Goal: Check status: Check status

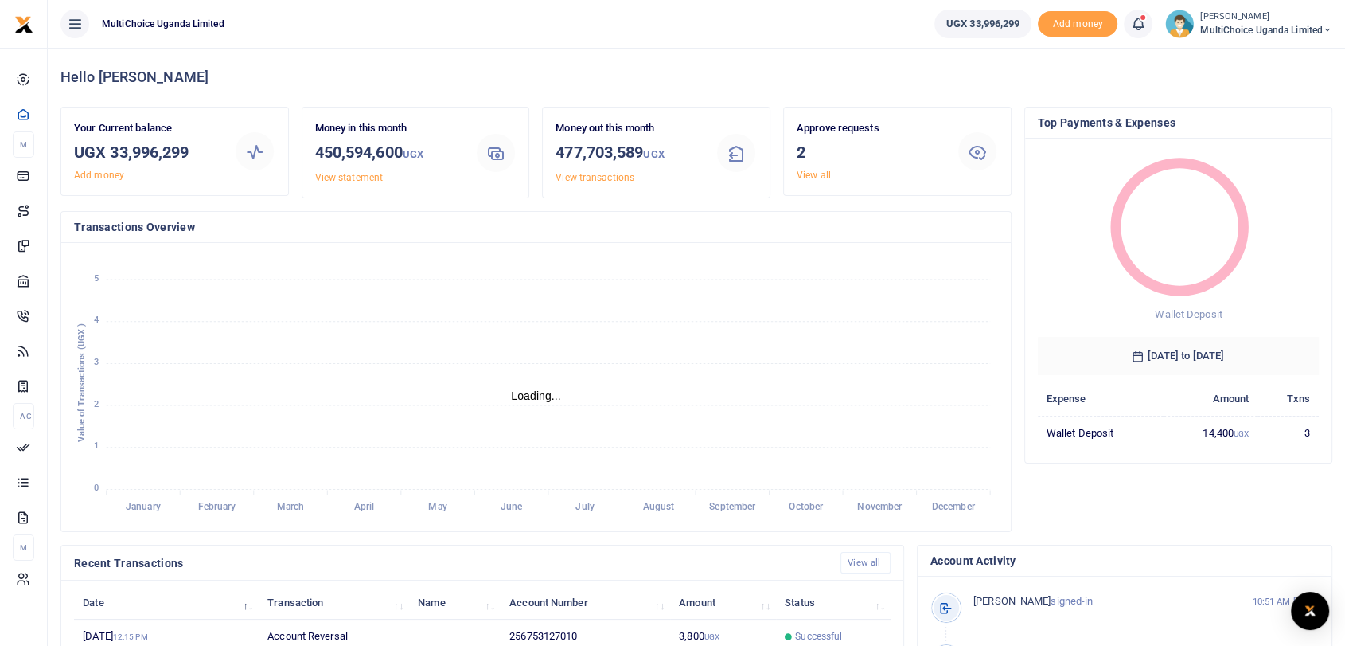
scroll to position [14, 14]
drag, startPoint x: 112, startPoint y: 149, endPoint x: 198, endPoint y: 154, distance: 86.1
click at [198, 154] on h3 "UGX 33,996,299" at bounding box center [147, 152] width 147 height 24
copy h3 "33,996,299"
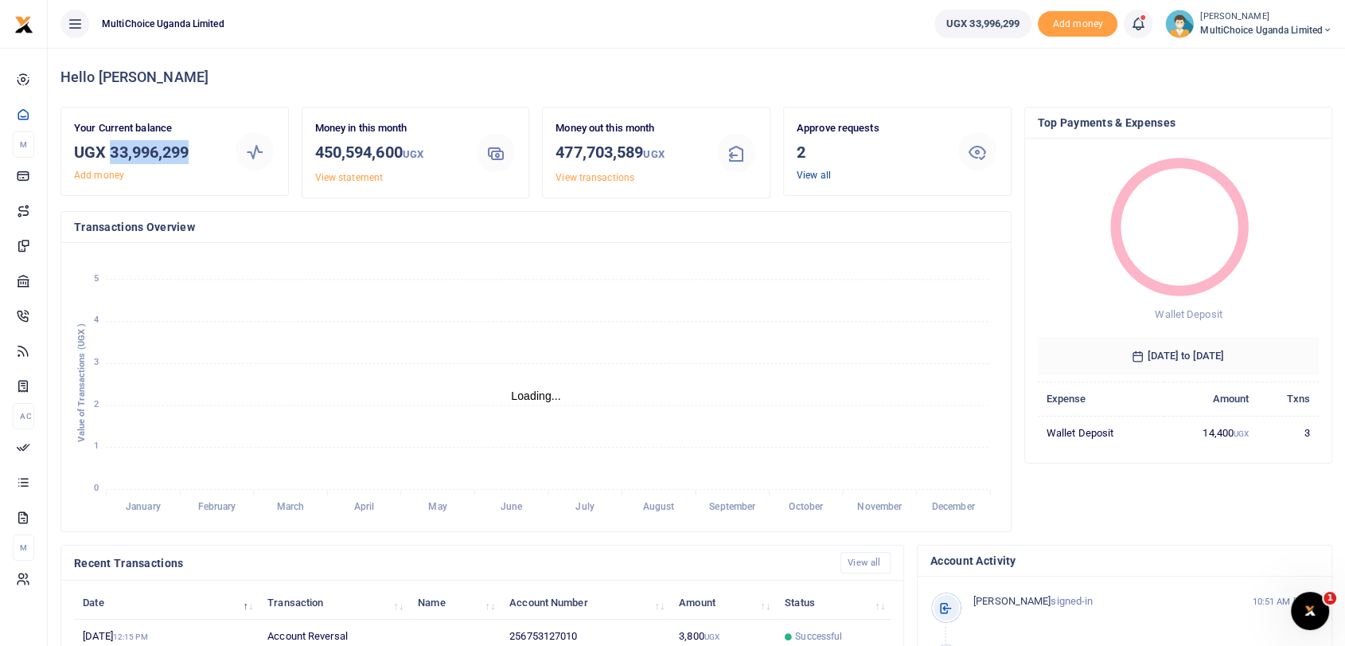
click at [810, 170] on link "View all" at bounding box center [814, 175] width 34 height 11
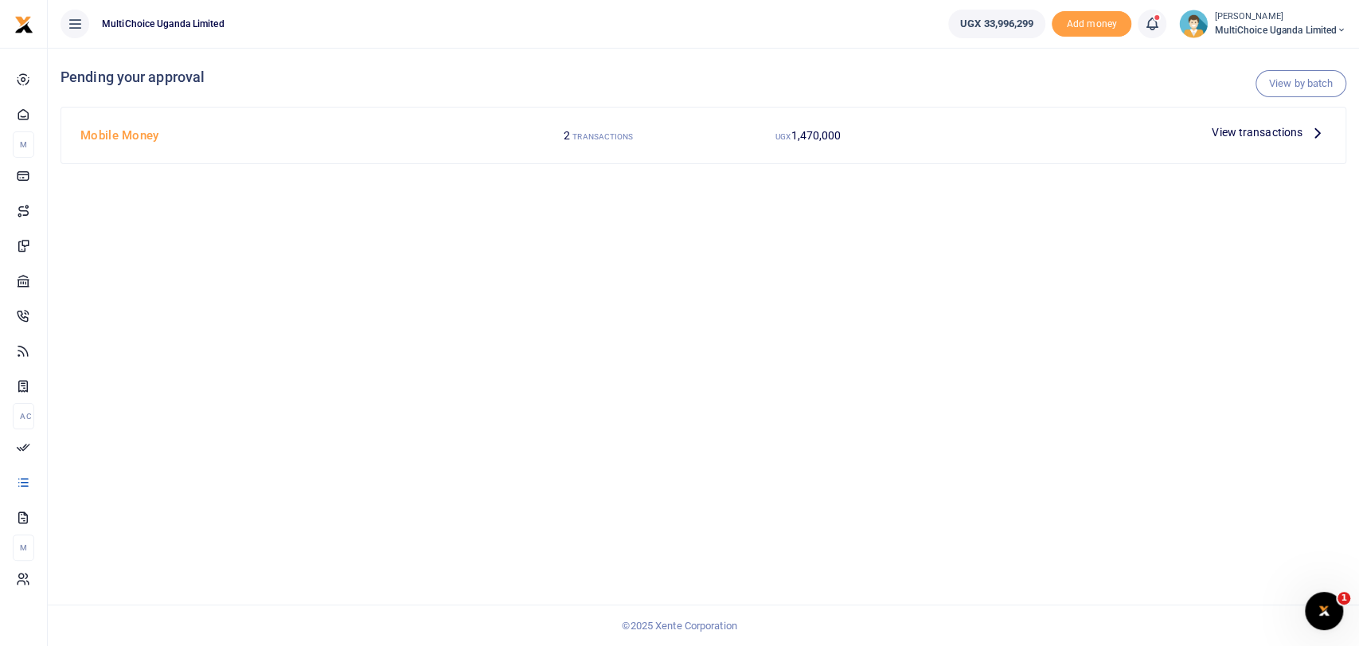
click at [1242, 129] on span "View transactions" at bounding box center [1256, 132] width 91 height 18
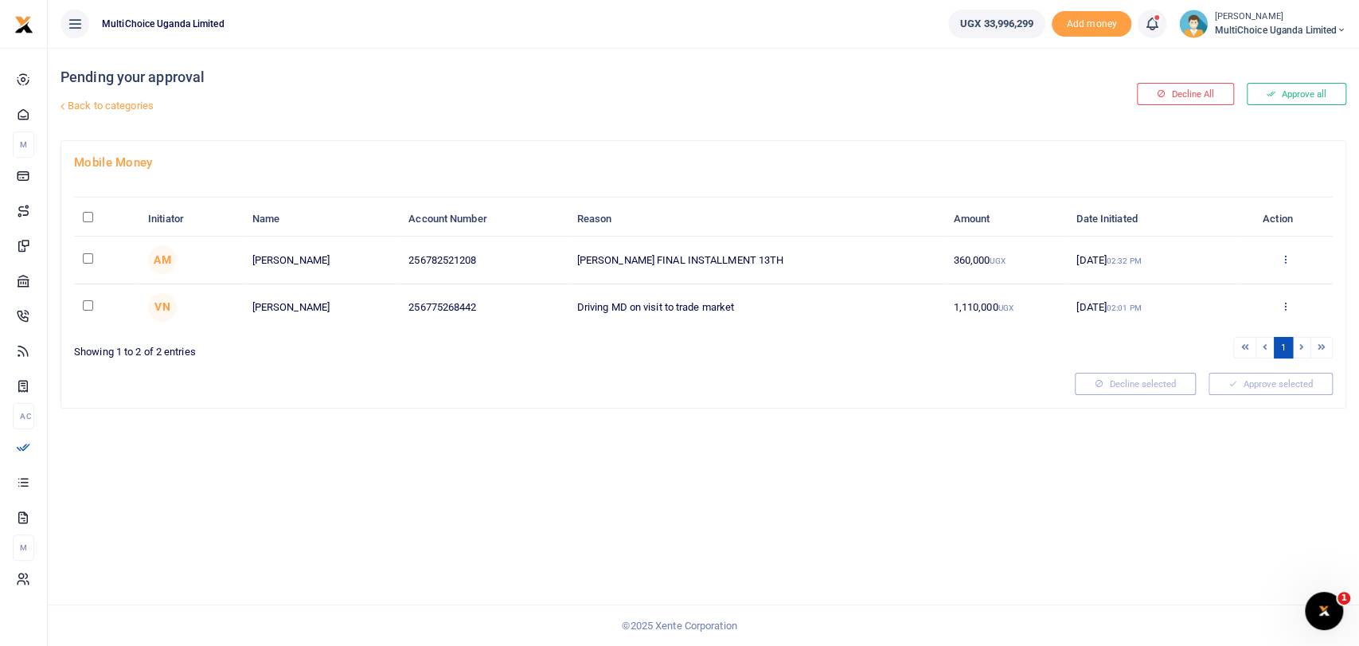
click at [1282, 256] on icon at bounding box center [1285, 258] width 10 height 11
click at [1223, 356] on link "Details" at bounding box center [1226, 356] width 126 height 22
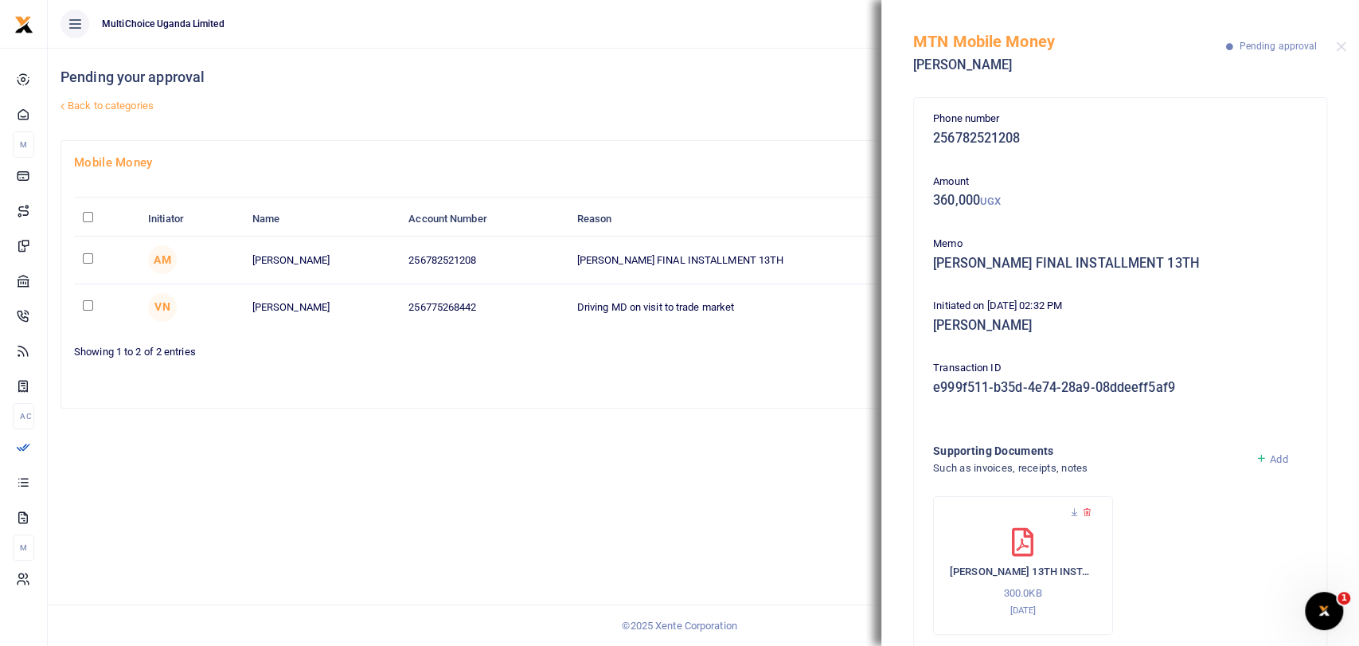
click at [685, 384] on div at bounding box center [568, 384] width 1001 height 22
click at [1070, 511] on icon at bounding box center [1074, 512] width 10 height 10
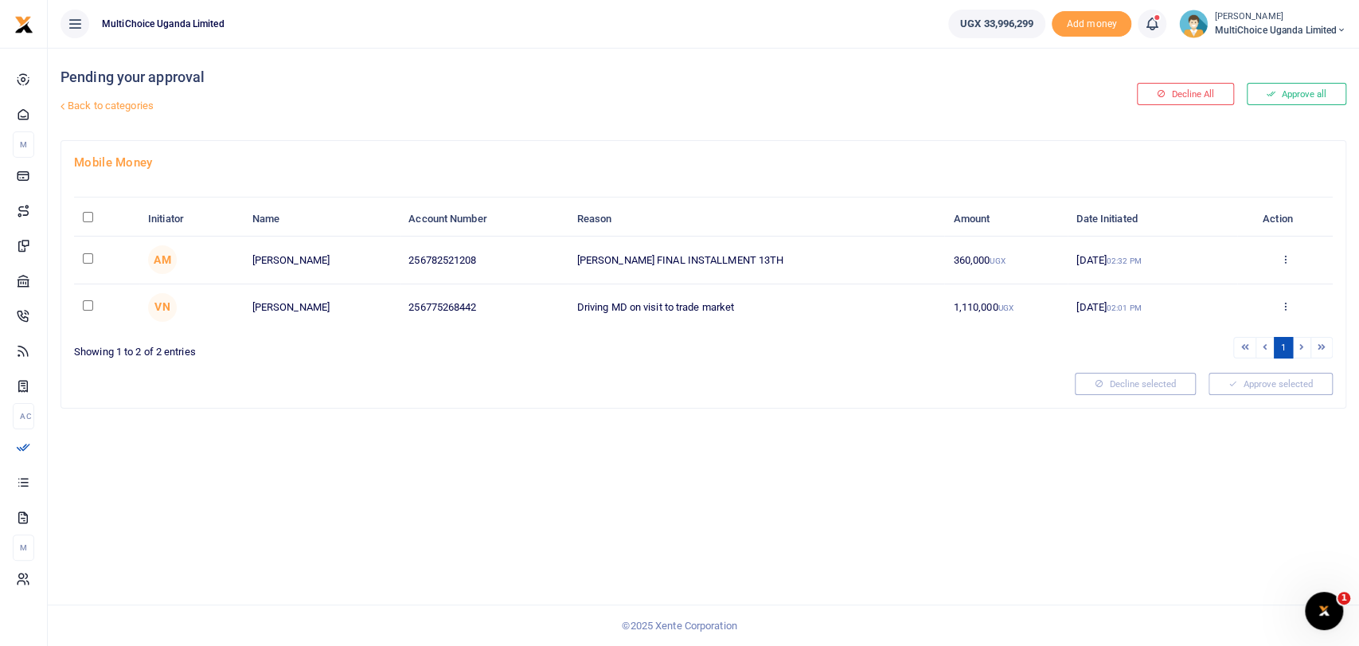
click at [778, 431] on div "Pending your approval Back to categories Decline All Approve all Mobile Money I…" at bounding box center [703, 347] width 1311 height 598
click at [1285, 306] on icon at bounding box center [1285, 305] width 10 height 11
click at [1211, 396] on link "Details" at bounding box center [1226, 403] width 126 height 22
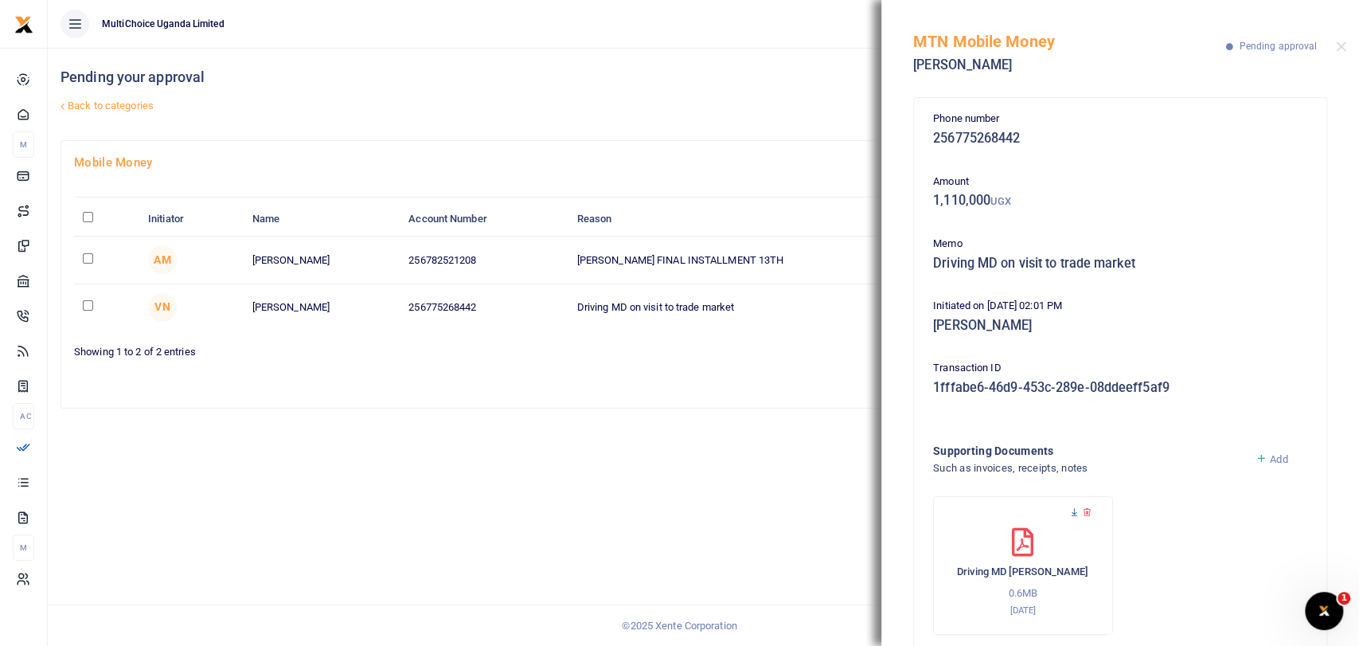
click at [1075, 512] on icon at bounding box center [1074, 512] width 10 height 10
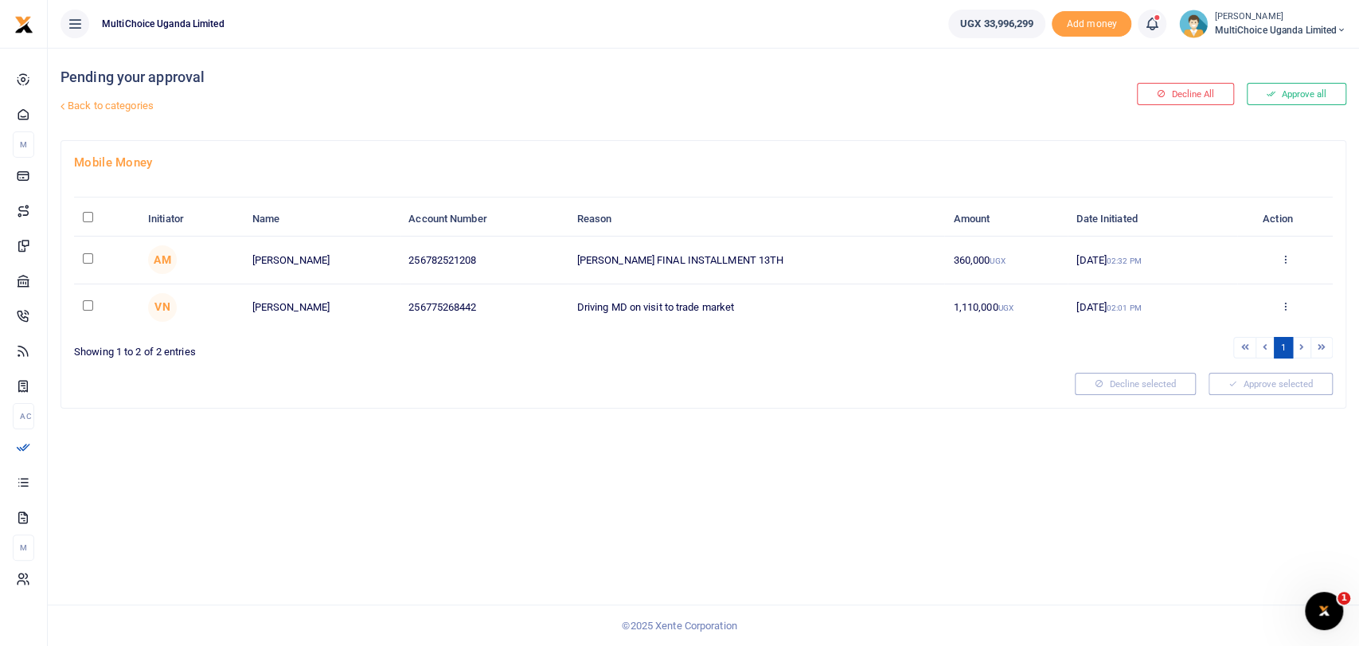
click at [1246, 28] on span "MultiChoice Uganda Limited" at bounding box center [1280, 30] width 132 height 14
click at [1262, 57] on link "Switch accounts" at bounding box center [1272, 58] width 139 height 22
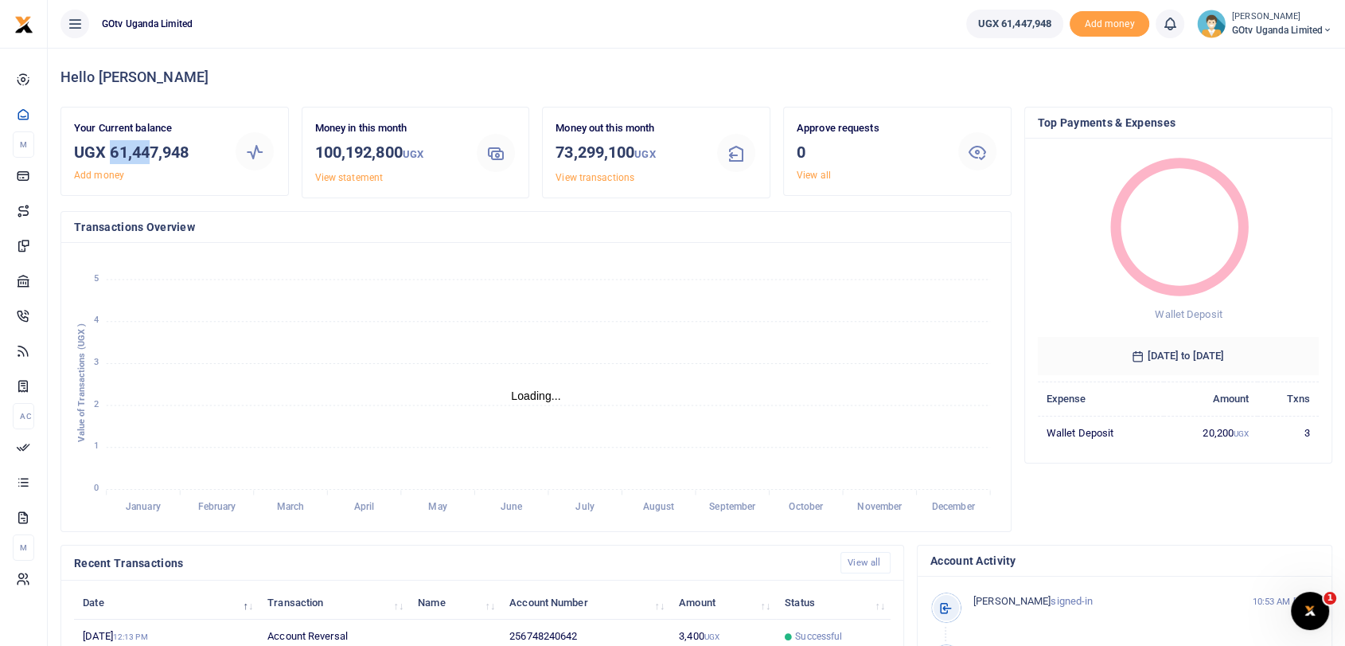
scroll to position [14, 14]
drag, startPoint x: 108, startPoint y: 150, endPoint x: 227, endPoint y: 158, distance: 118.9
click at [227, 158] on div "Your Current balance UGX 61,447,948 Add money" at bounding box center [148, 151] width 160 height 62
copy h3 "61,447,948"
